Goal: Task Accomplishment & Management: Manage account settings

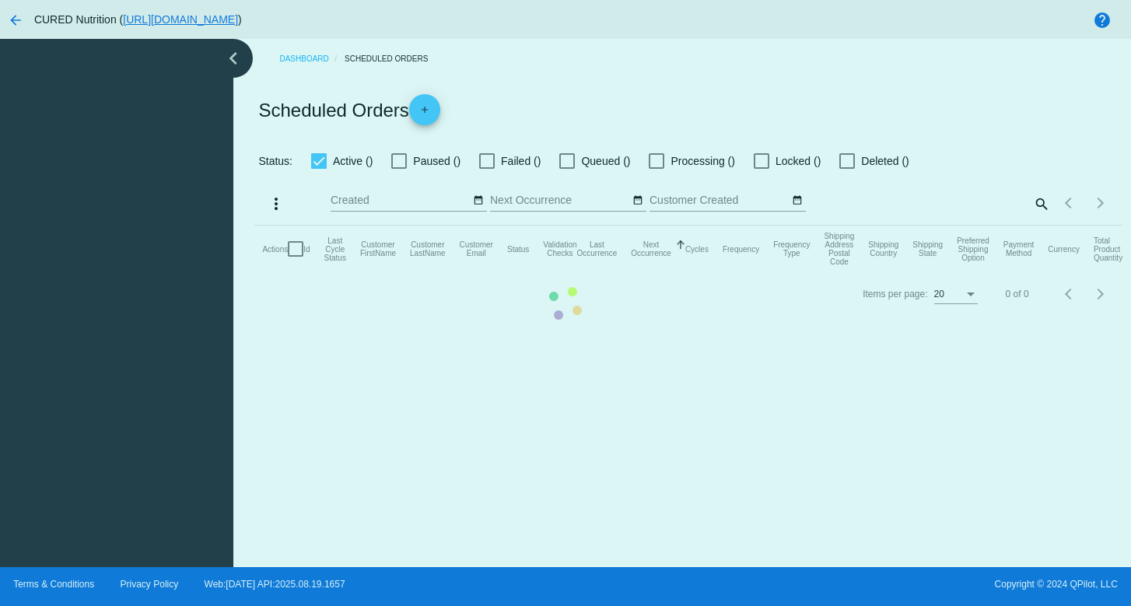
checkbox input "true"
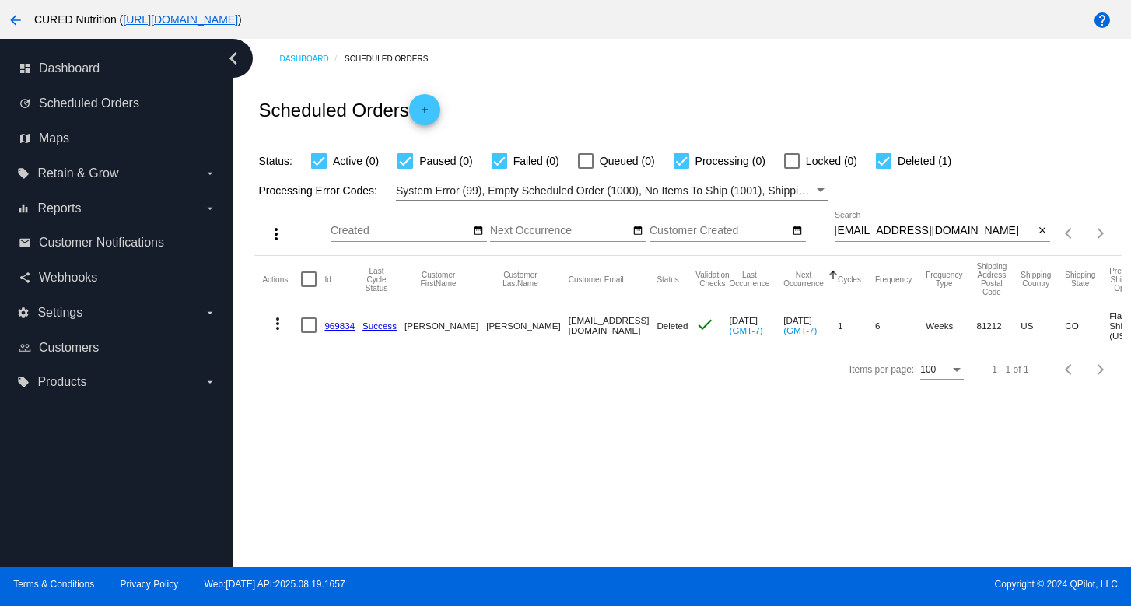
click at [913, 228] on input "[EMAIL_ADDRESS][DOMAIN_NAME]" at bounding box center [934, 231] width 200 height 12
paste input "[EMAIL_ADDRESS]"
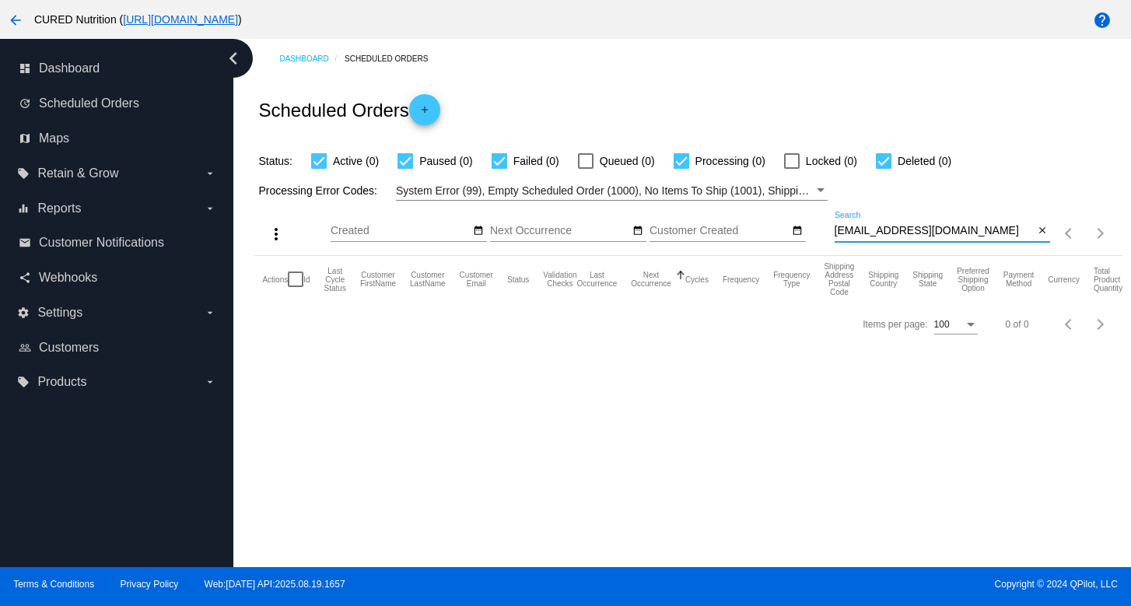
type input "[EMAIL_ADDRESS][DOMAIN_NAME]"
